Goal: Task Accomplishment & Management: Use online tool/utility

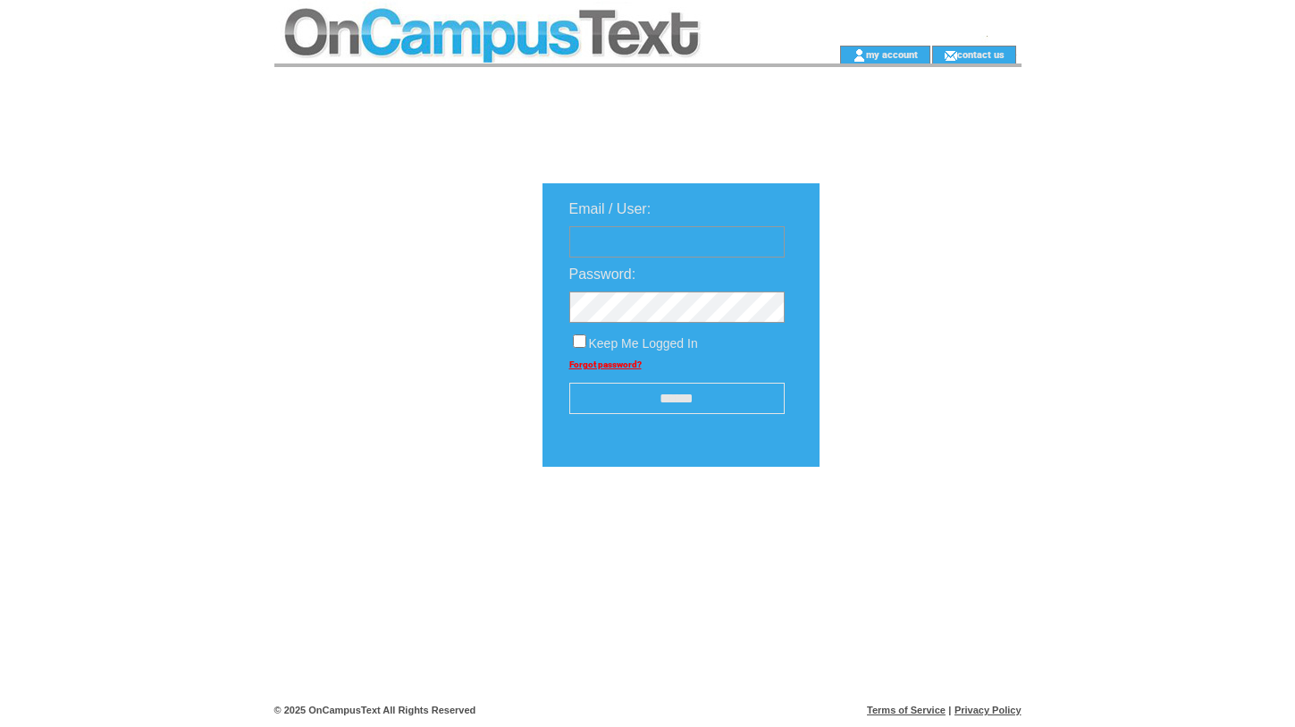
type input "**********"
click at [729, 400] on input "******" at bounding box center [676, 398] width 215 height 31
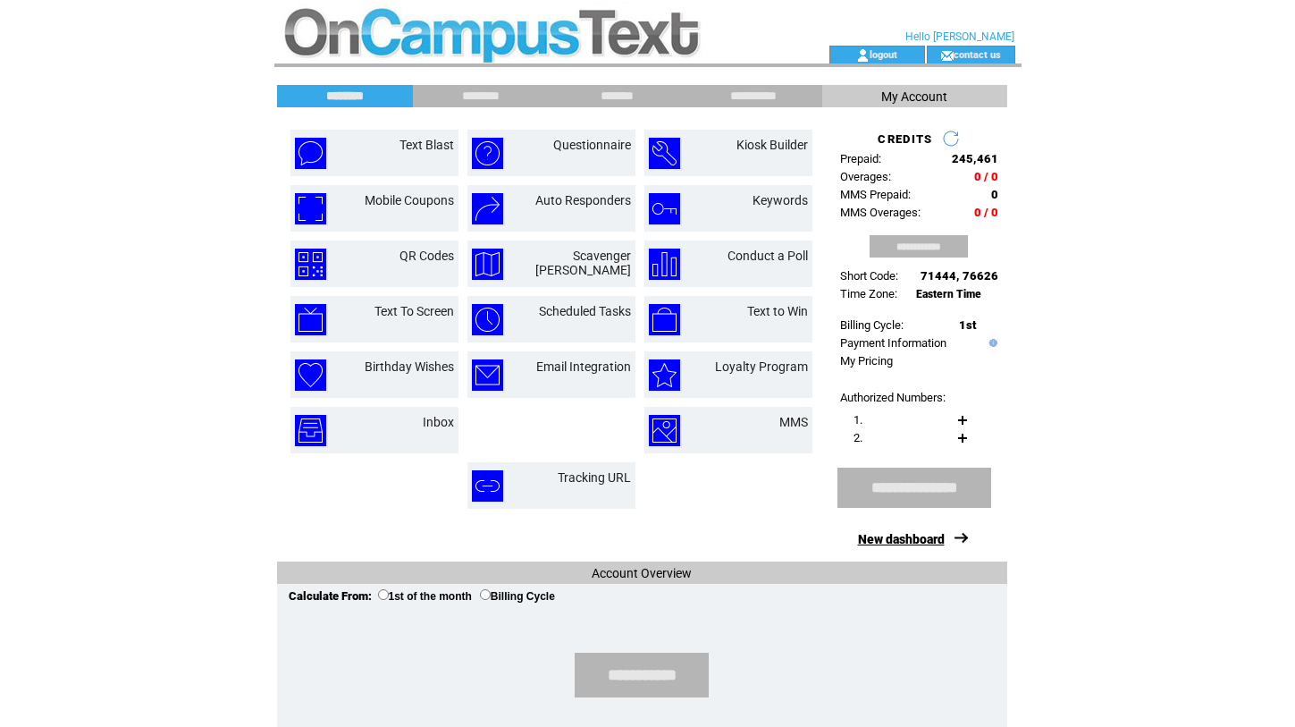
click at [914, 542] on link "New dashboard" at bounding box center [901, 539] width 87 height 14
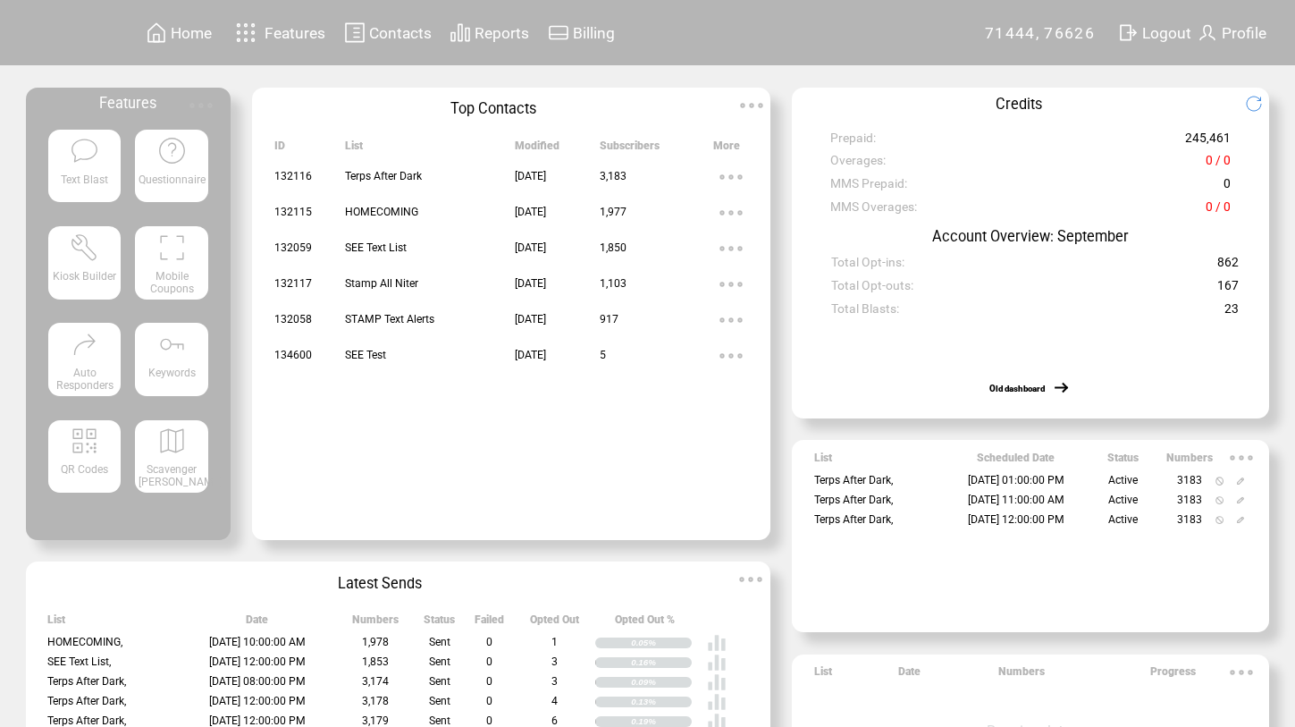
click at [72, 181] on span "Text Blast" at bounding box center [84, 179] width 47 height 13
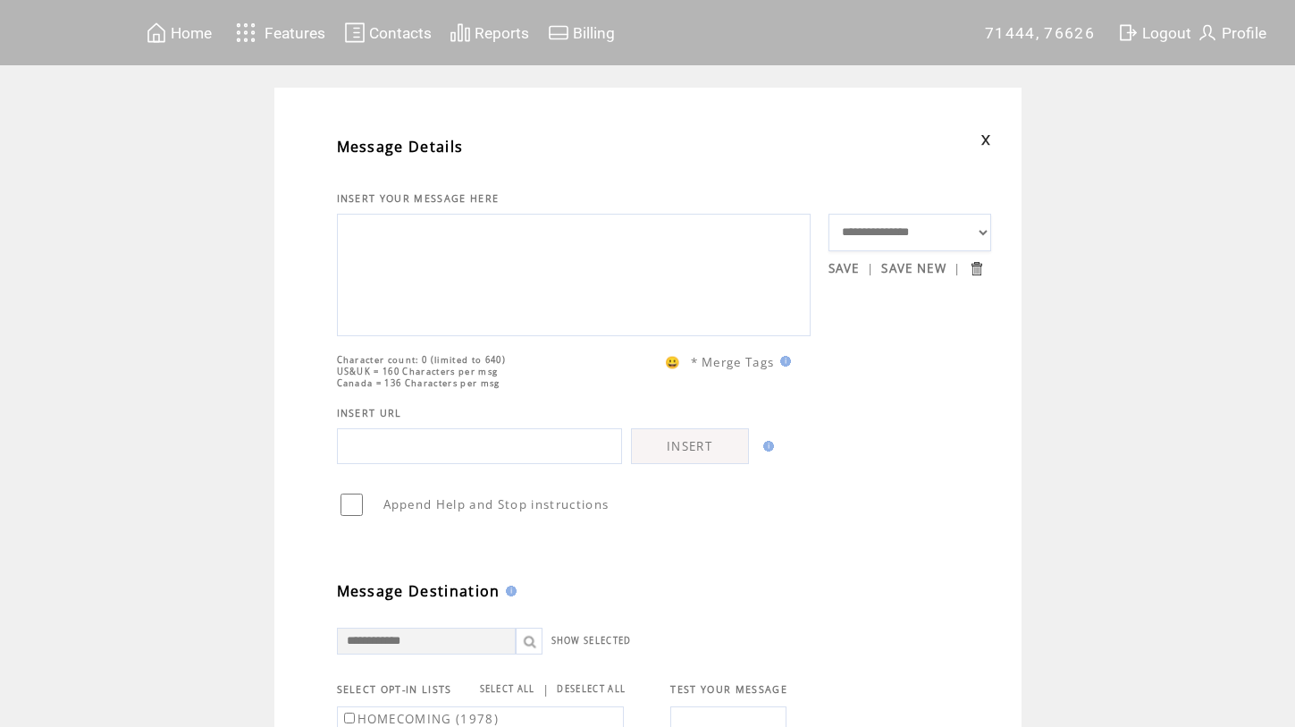
click at [543, 245] on textarea at bounding box center [574, 272] width 454 height 107
click at [410, 261] on textarea at bounding box center [574, 272] width 454 height 107
click at [410, 260] on textarea at bounding box center [574, 272] width 454 height 107
click at [382, 274] on textarea at bounding box center [574, 272] width 454 height 107
click at [459, 295] on textarea at bounding box center [574, 272] width 454 height 107
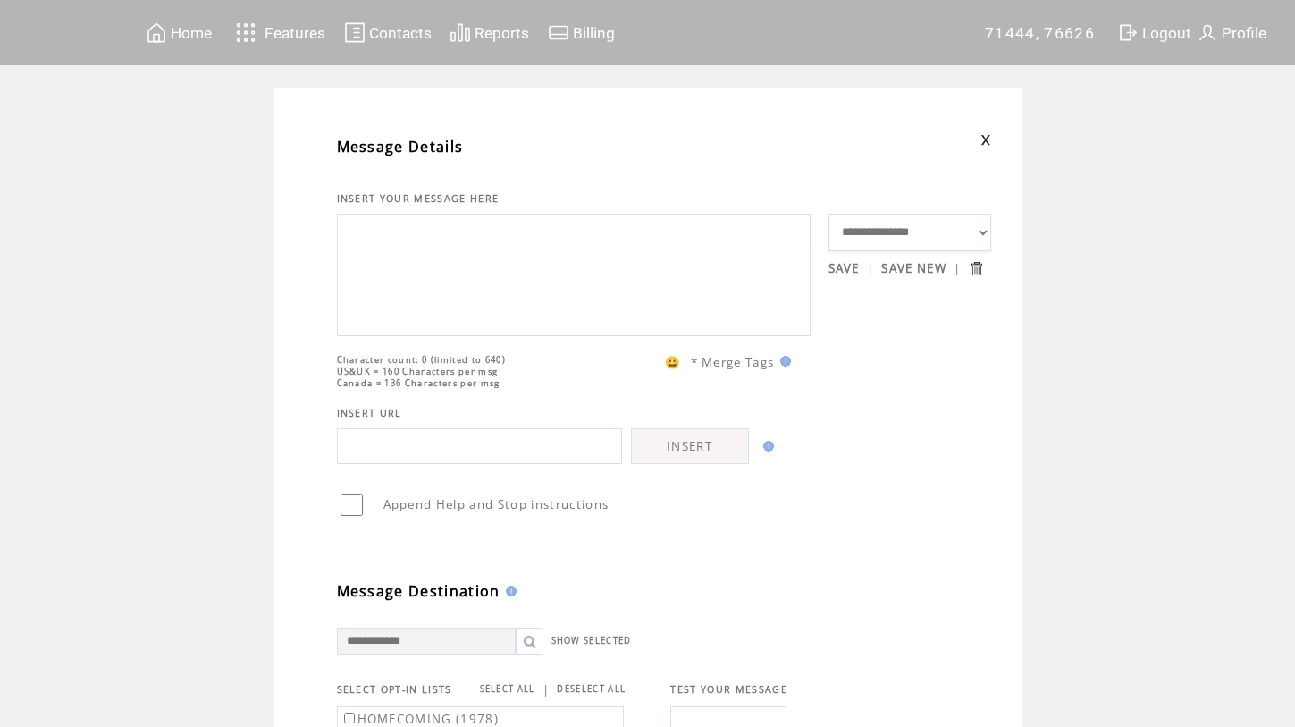
paste textarea "**********"
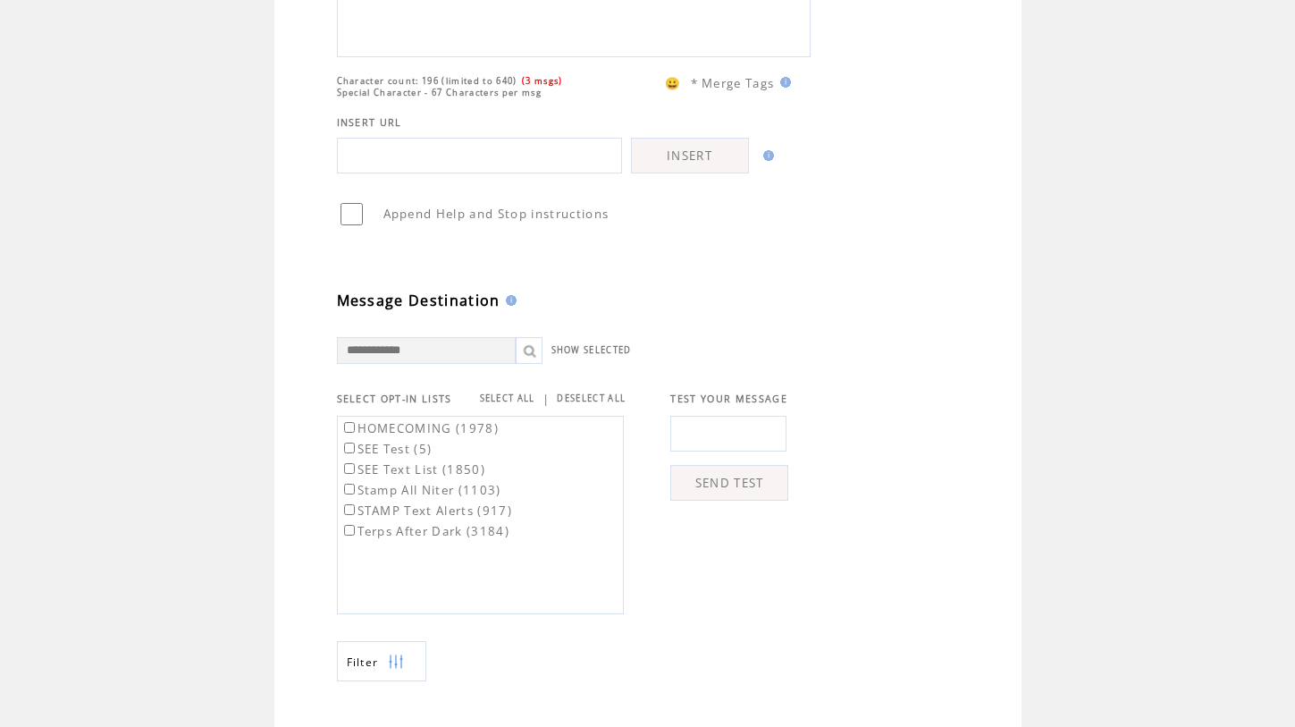
scroll to position [302, 0]
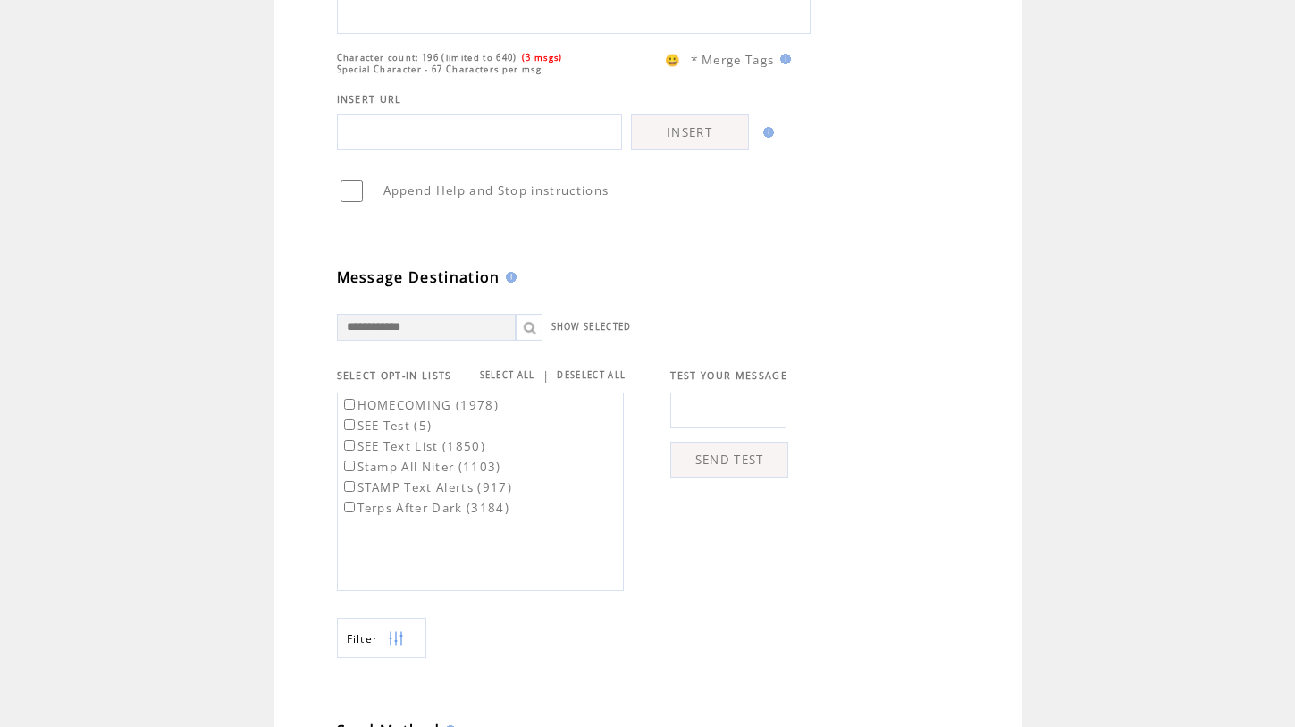
type textarea "**********"
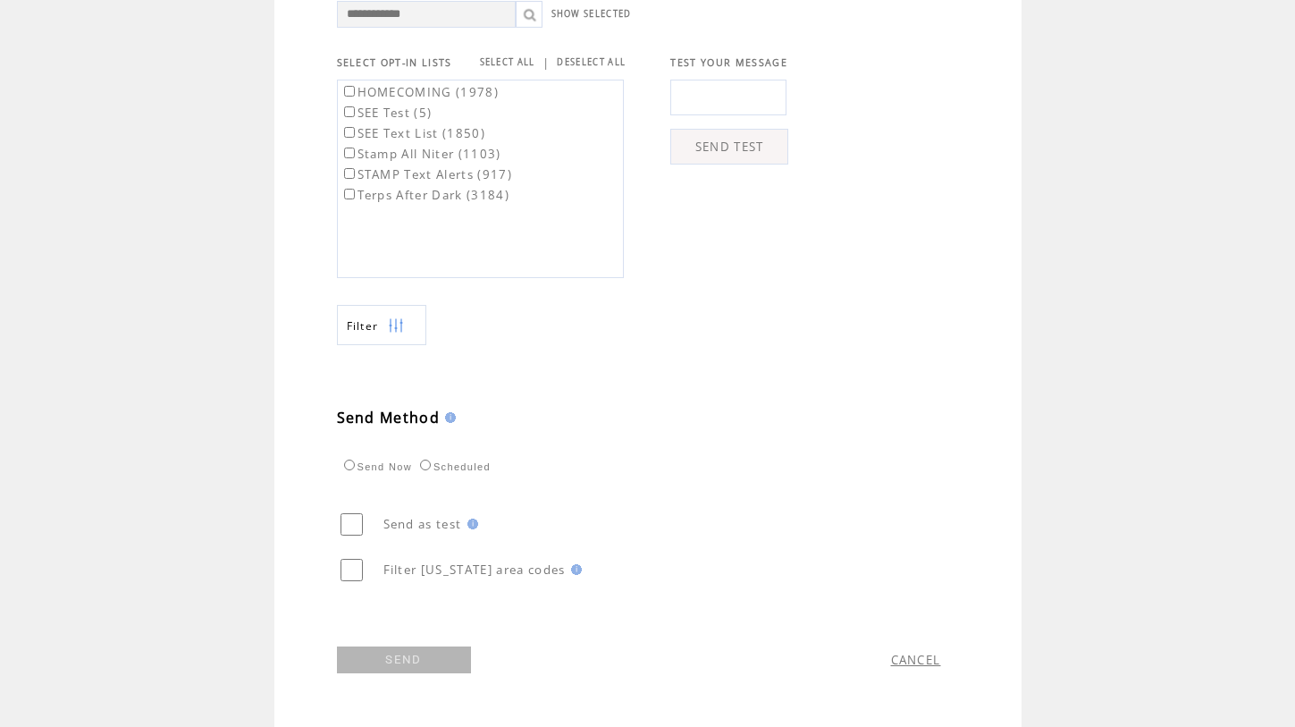
scroll to position [655, 0]
click at [427, 653] on link "SEND" at bounding box center [404, 659] width 134 height 27
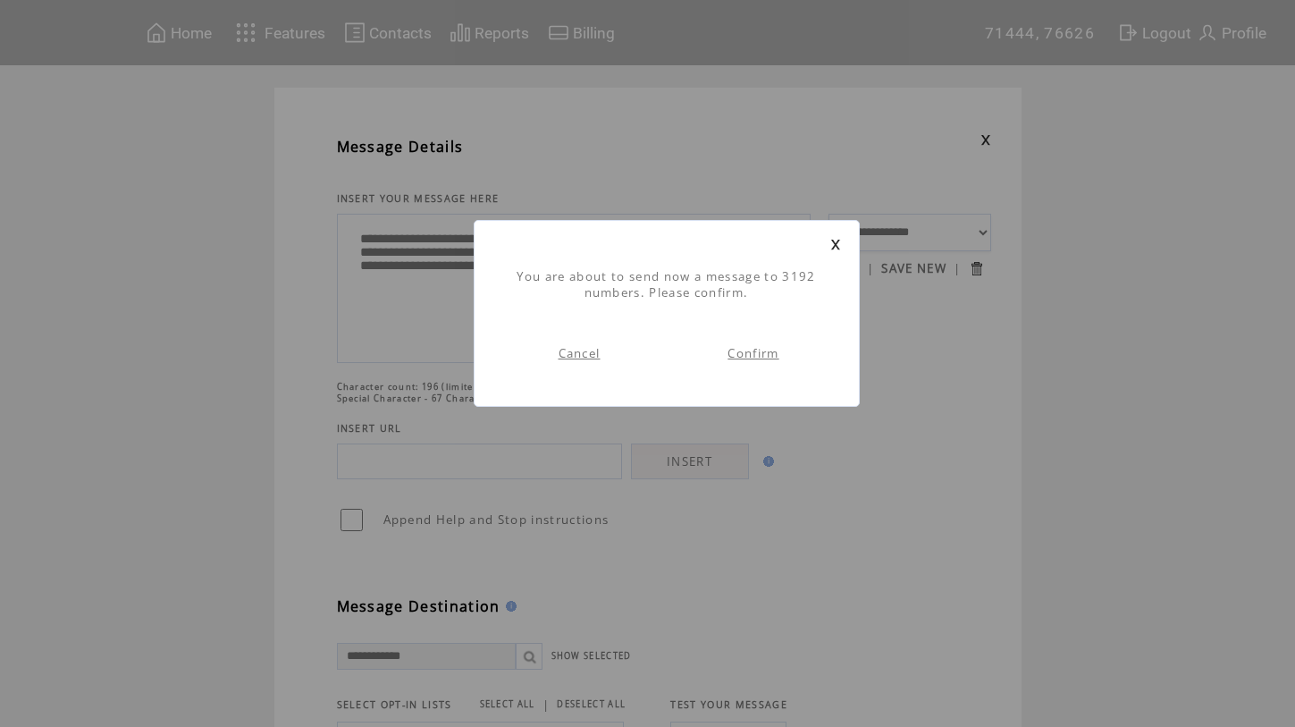
scroll to position [1, 0]
click at [764, 354] on link "Confirm" at bounding box center [753, 353] width 51 height 16
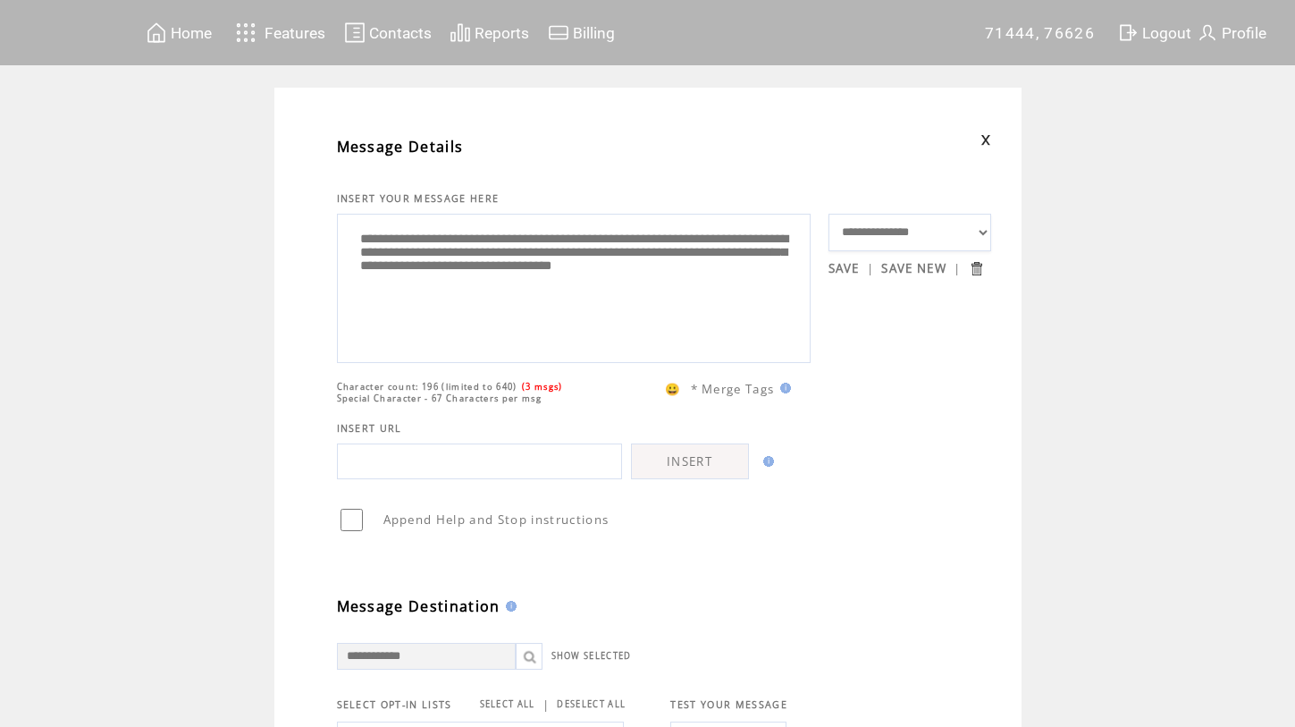
scroll to position [1, 0]
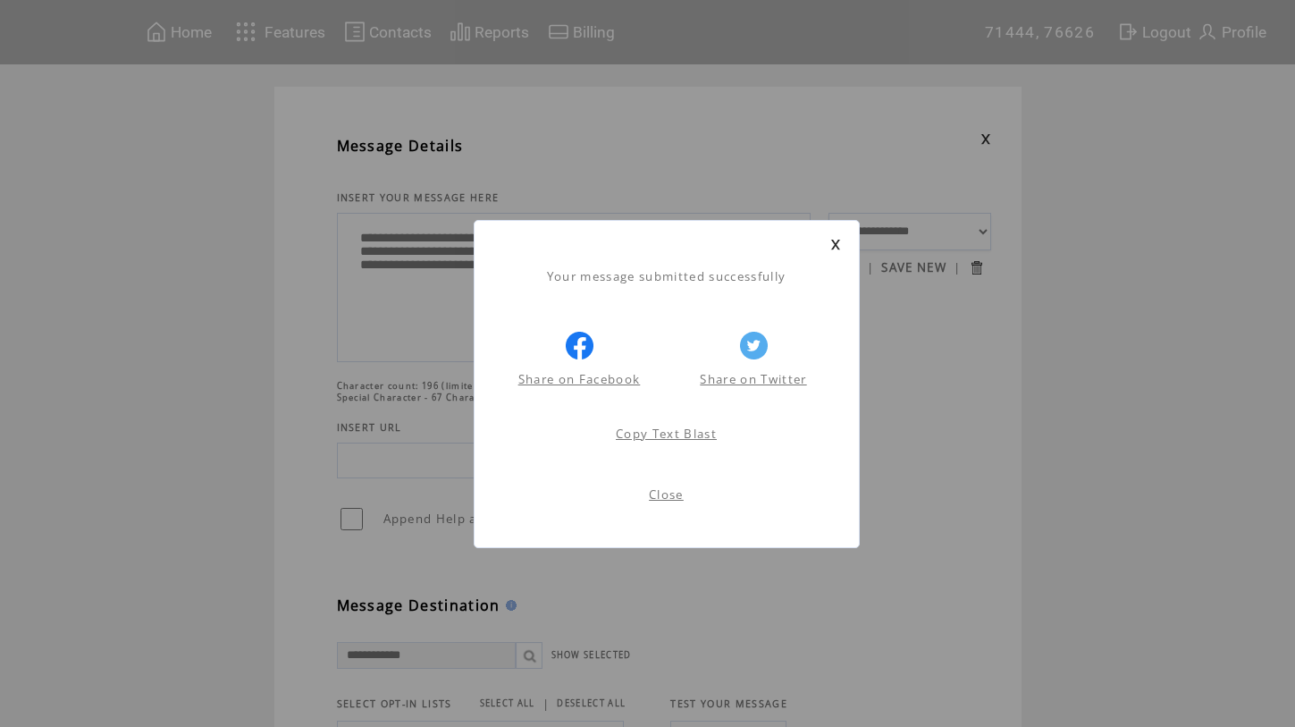
click at [668, 496] on link "Close" at bounding box center [666, 494] width 35 height 16
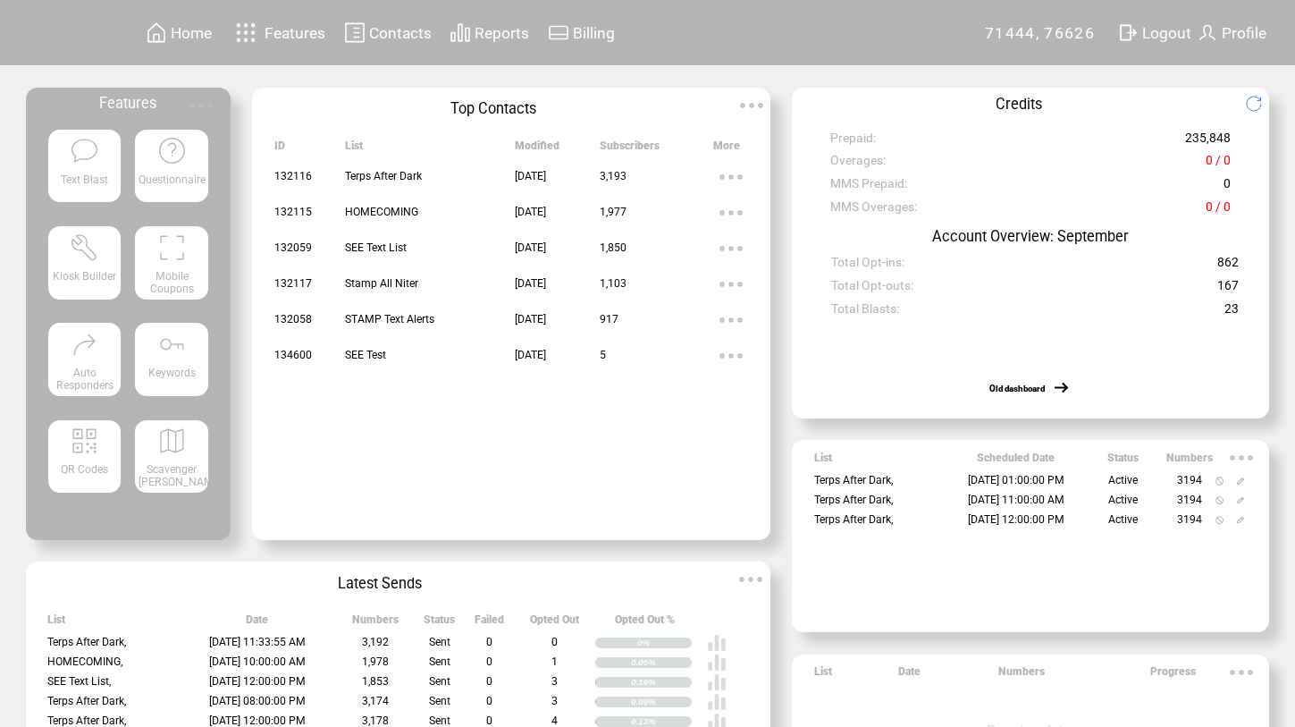
click at [69, 180] on span "Text Blast" at bounding box center [84, 179] width 47 height 13
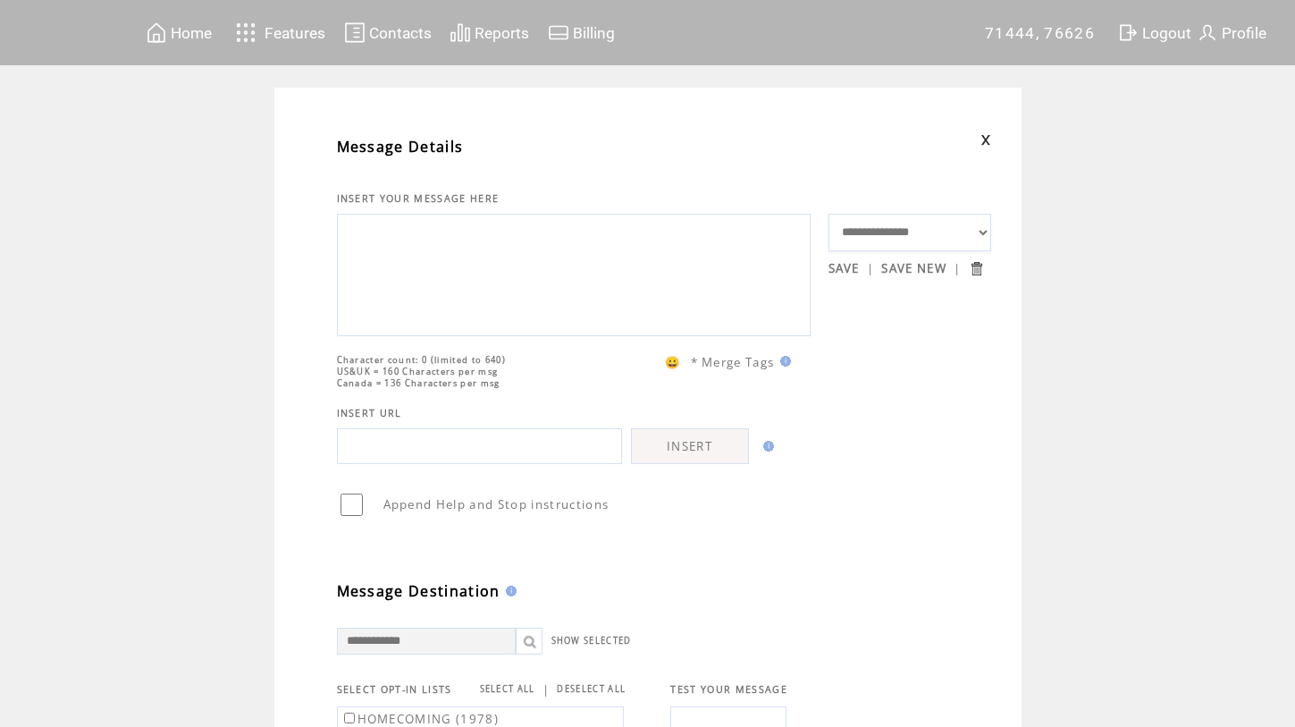
click at [398, 260] on textarea at bounding box center [574, 272] width 454 height 107
paste textarea "**********"
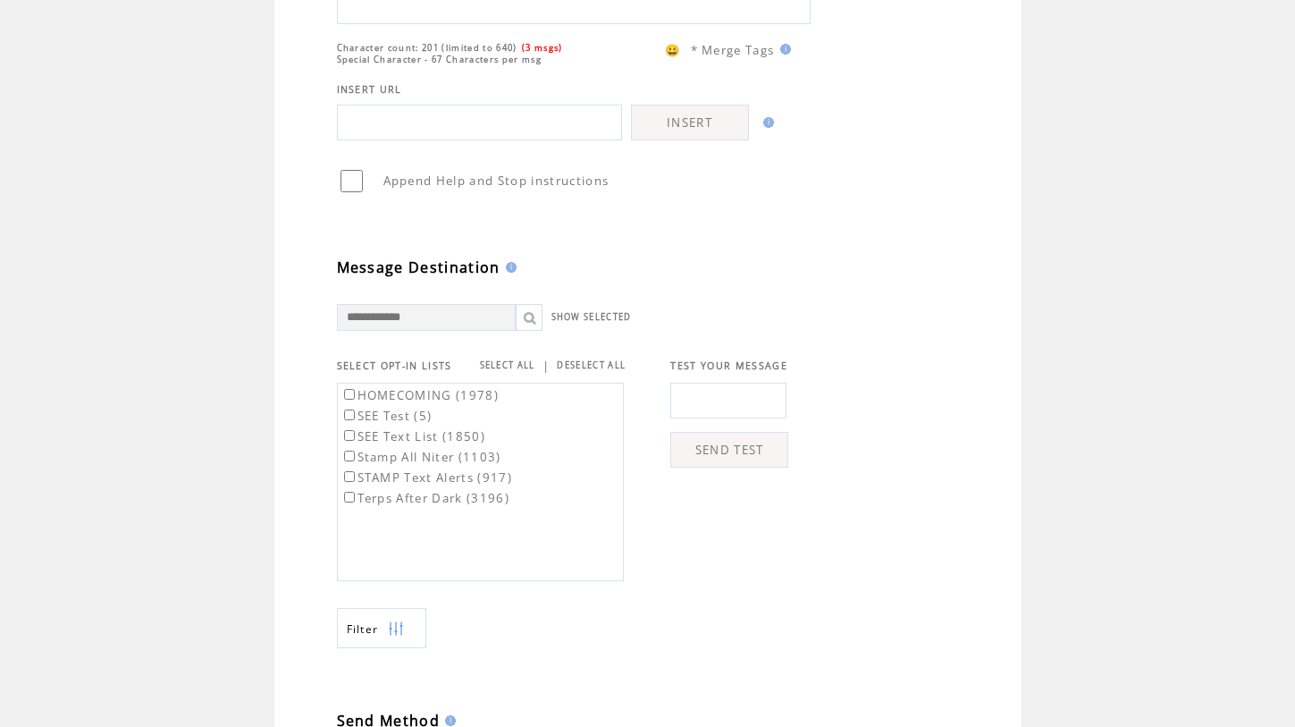
scroll to position [314, 0]
type textarea "**********"
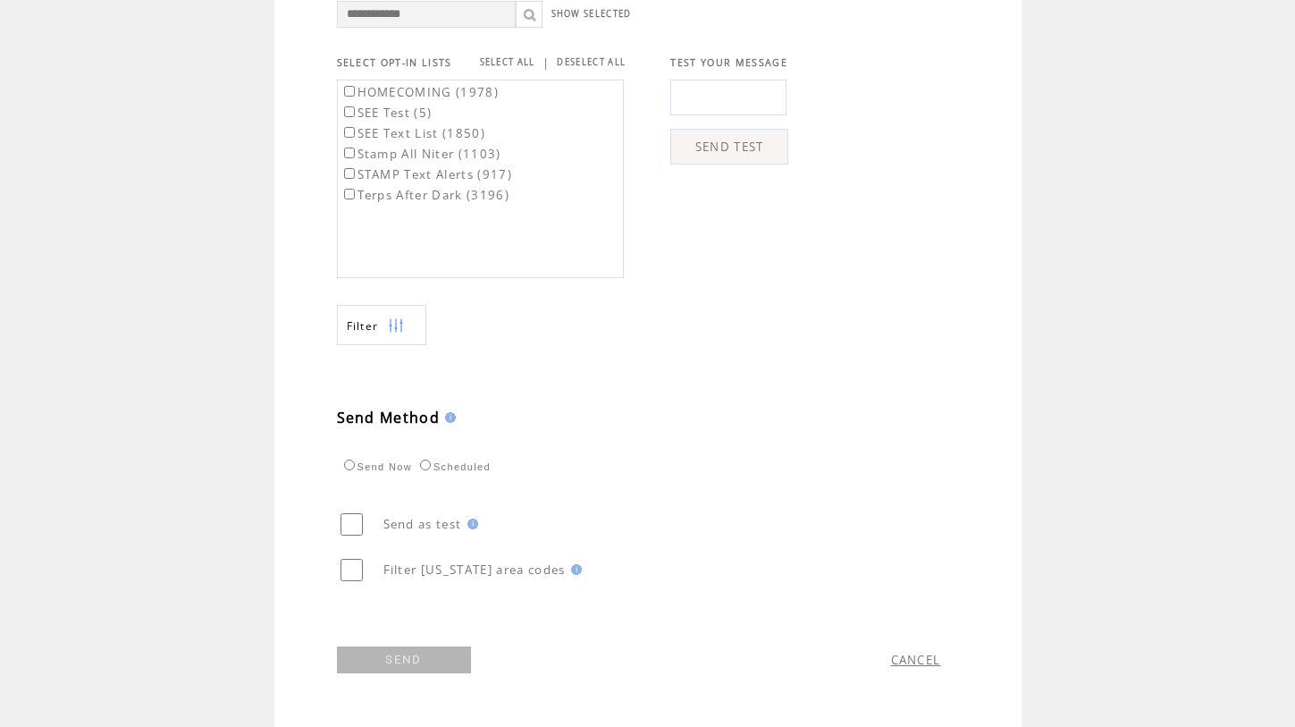
scroll to position [655, 0]
drag, startPoint x: 403, startPoint y: 661, endPoint x: 414, endPoint y: 652, distance: 14.6
click at [403, 661] on link "SEND" at bounding box center [404, 659] width 134 height 27
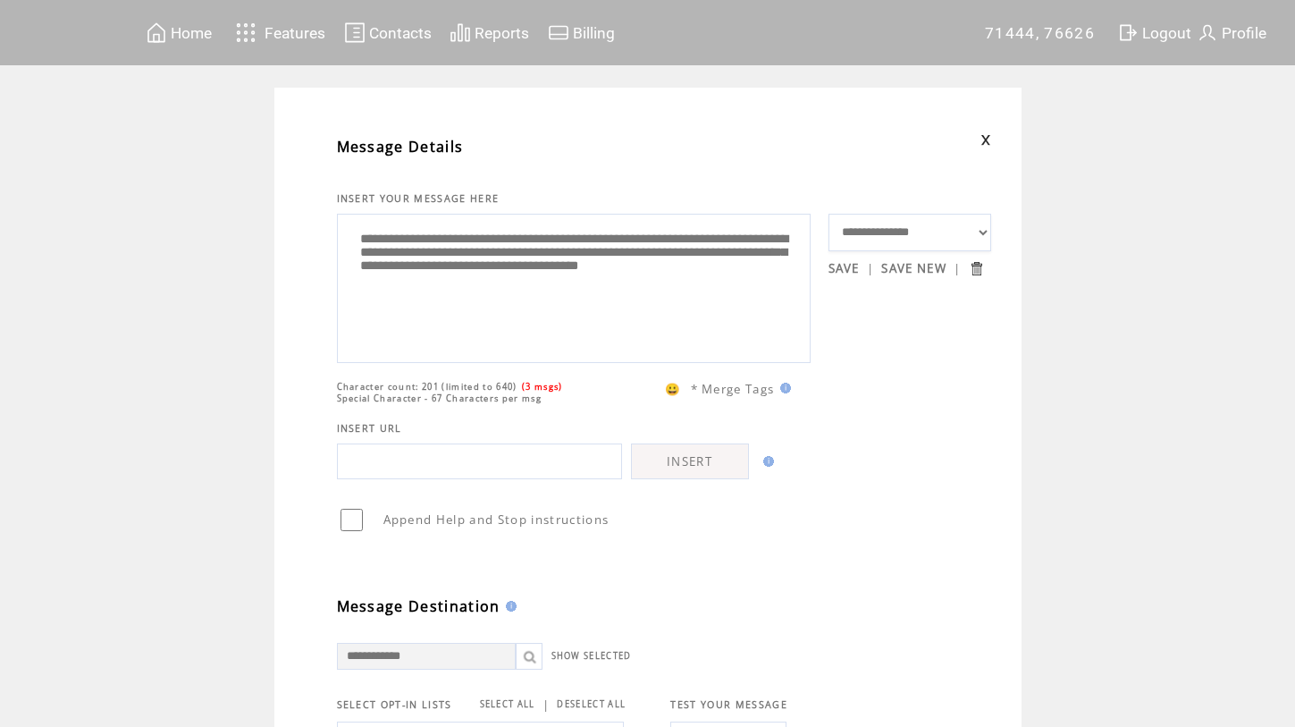
scroll to position [1, 0]
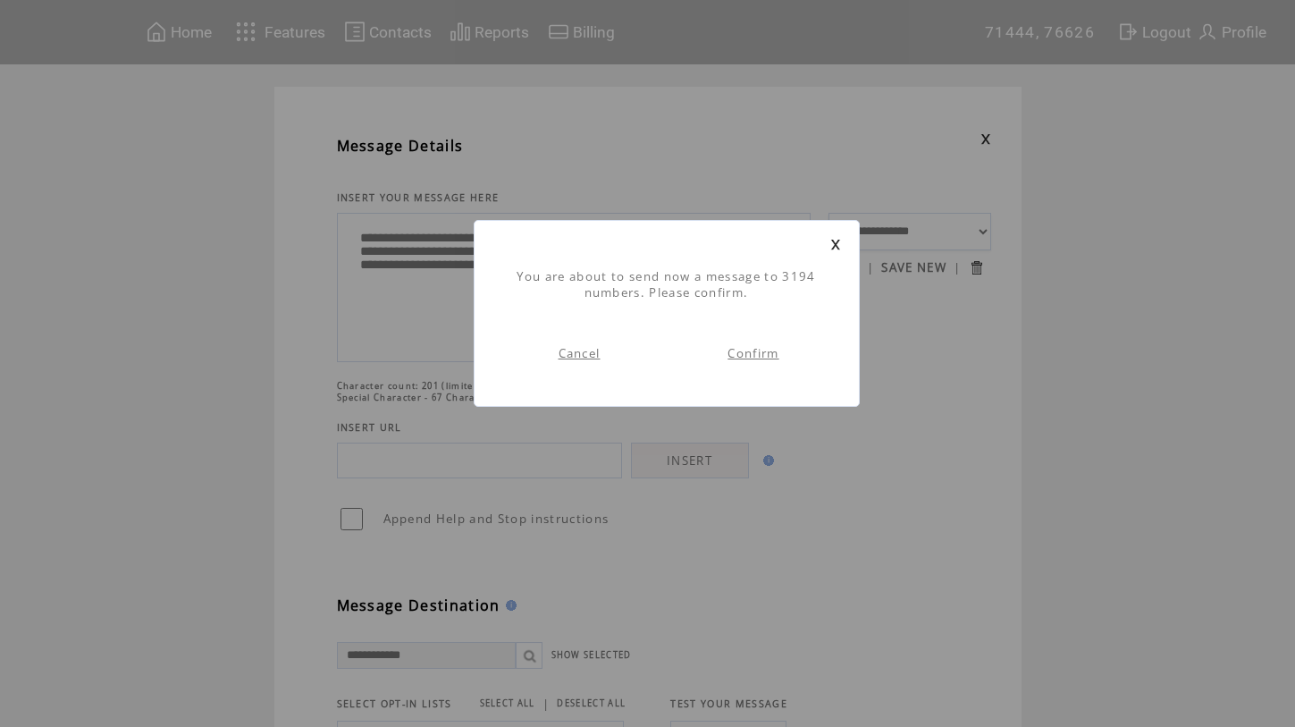
click at [754, 354] on link "Confirm" at bounding box center [753, 353] width 51 height 16
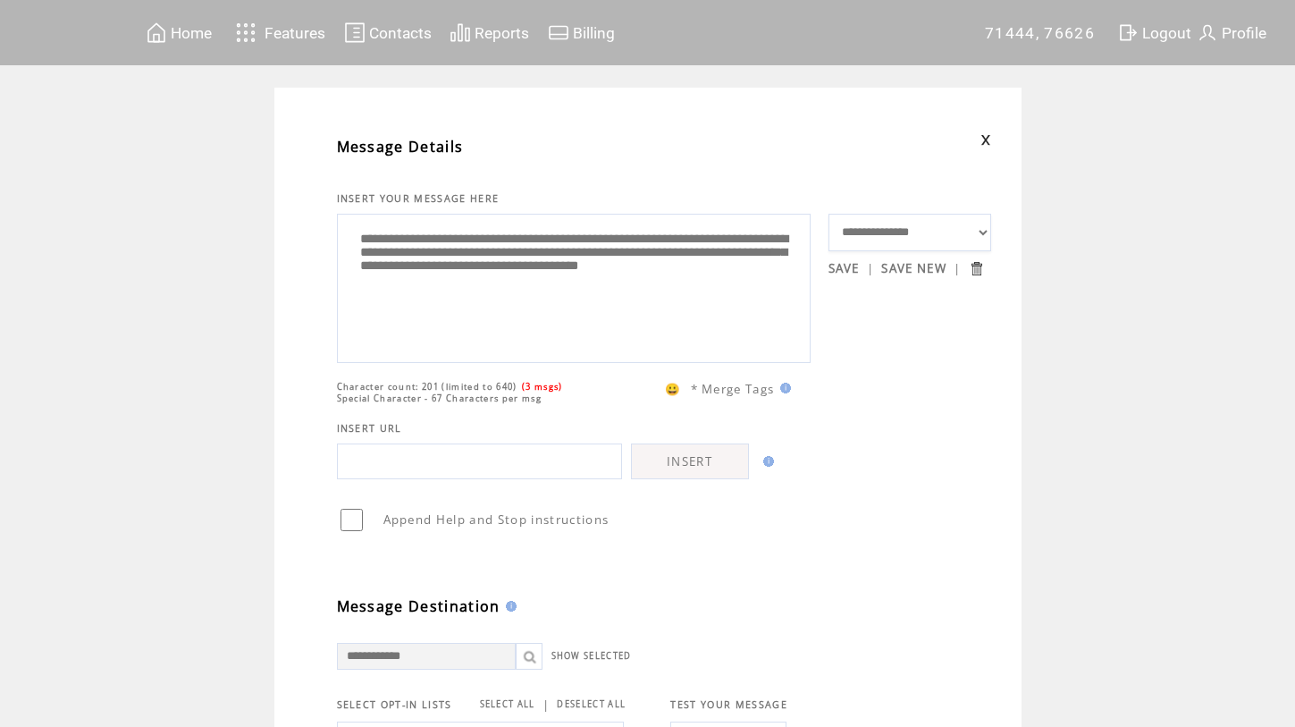
scroll to position [1, 0]
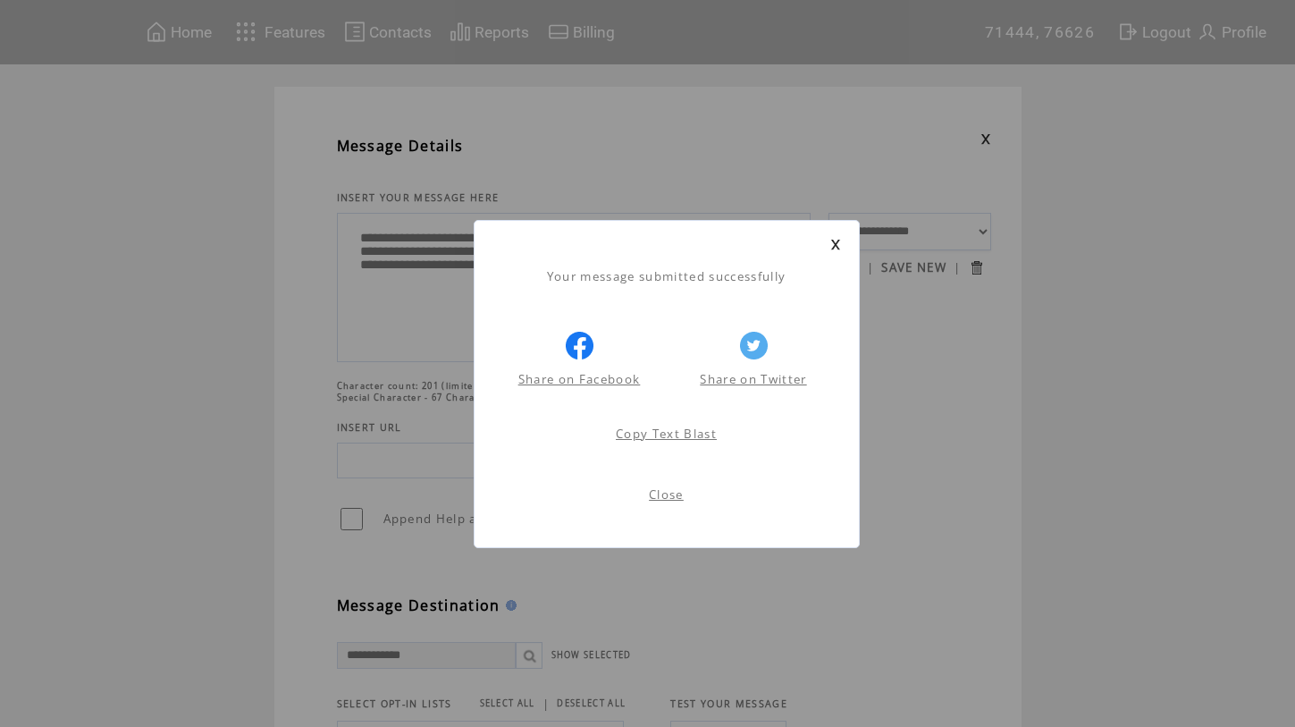
drag, startPoint x: 658, startPoint y: 500, endPoint x: 628, endPoint y: 495, distance: 29.8
click at [658, 499] on link "Close" at bounding box center [666, 494] width 35 height 16
